Goal: Book appointment/travel/reservation

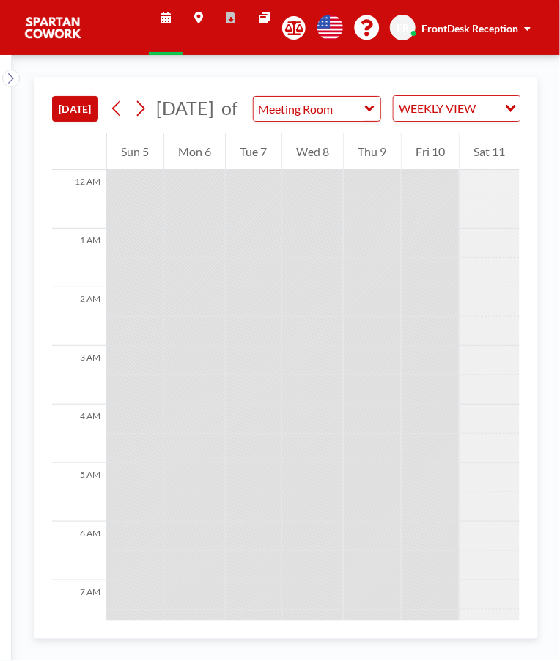
click at [434, 170] on div "Fri 10" at bounding box center [431, 151] width 58 height 37
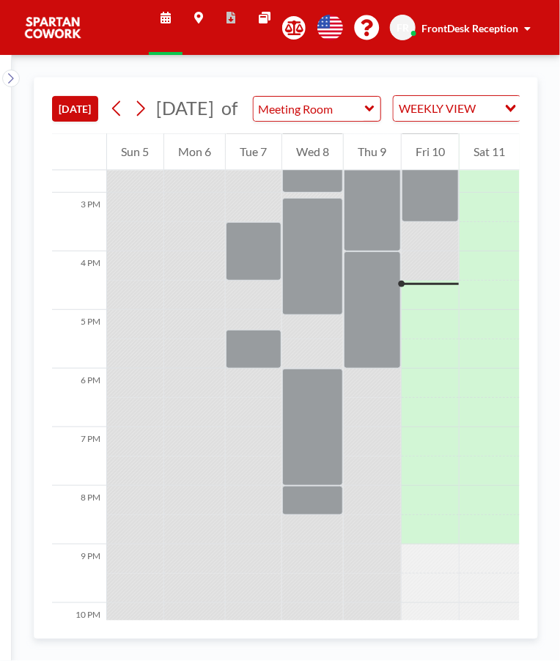
scroll to position [856, 0]
click at [427, 281] on div at bounding box center [431, 266] width 58 height 29
click at [433, 311] on div at bounding box center [431, 295] width 58 height 29
click at [427, 311] on div at bounding box center [431, 295] width 58 height 29
click at [421, 286] on div at bounding box center [431, 285] width 58 height 2
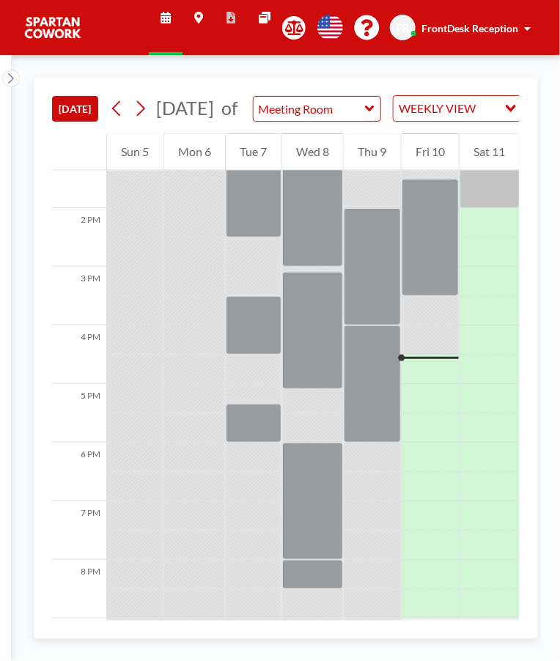
scroll to position [778, 0]
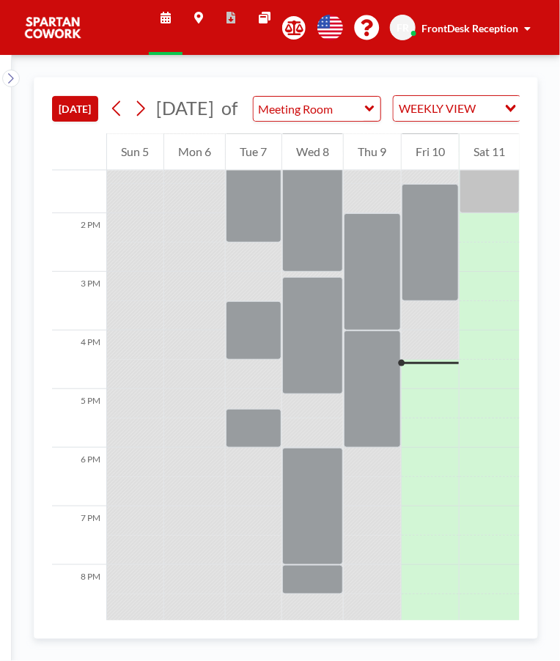
click at [427, 287] on div at bounding box center [431, 242] width 58 height 117
click at [435, 263] on div at bounding box center [431, 242] width 58 height 117
click at [445, 360] on div at bounding box center [431, 345] width 58 height 29
click at [442, 360] on div at bounding box center [431, 345] width 58 height 29
click at [420, 389] on div at bounding box center [431, 374] width 58 height 29
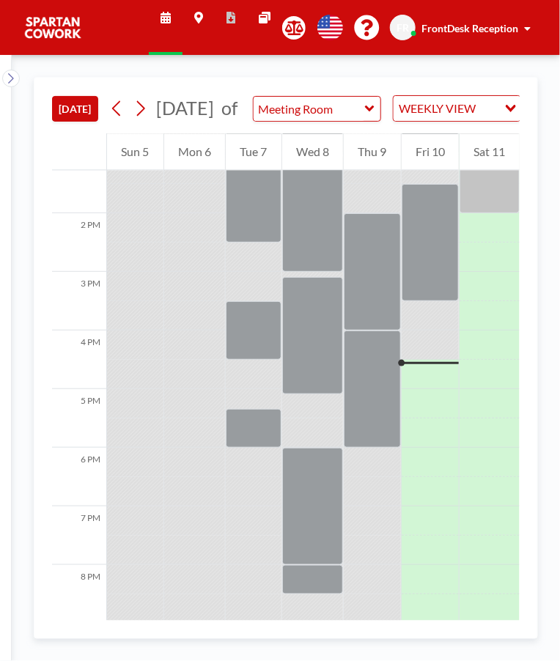
click at [428, 387] on div at bounding box center [431, 374] width 58 height 29
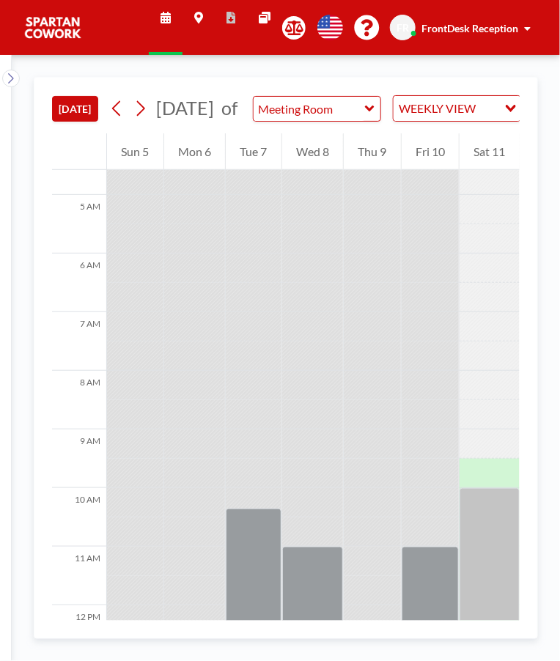
scroll to position [0, 0]
